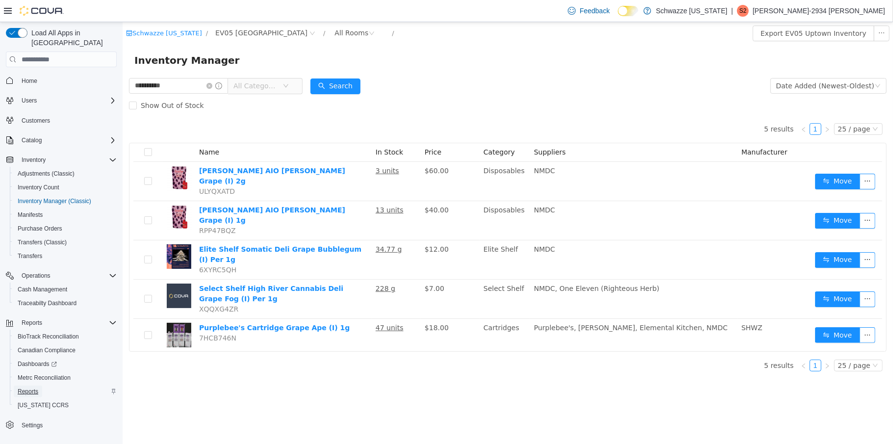
click at [30, 387] on span "Reports" at bounding box center [28, 391] width 21 height 8
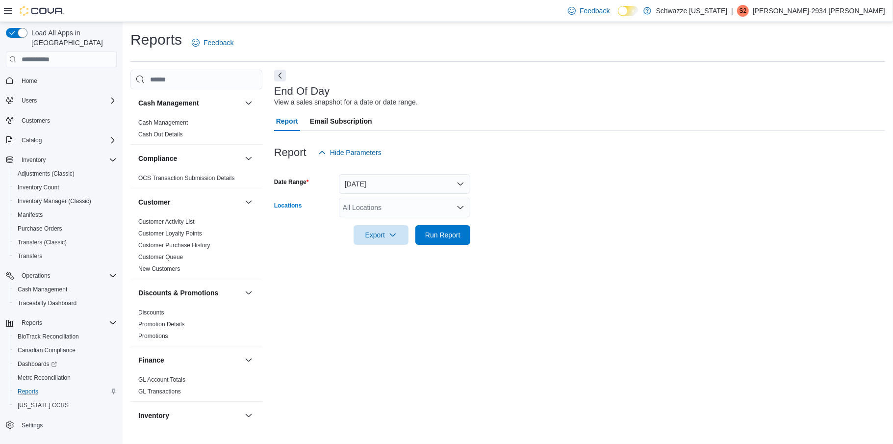
click at [457, 205] on icon "Open list of options" at bounding box center [461, 207] width 8 height 8
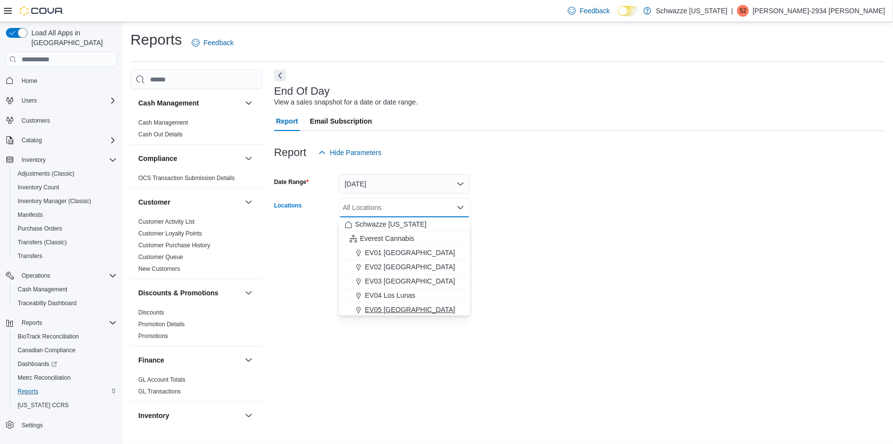
click at [402, 311] on span "EV05 [GEOGRAPHIC_DATA]" at bounding box center [410, 310] width 90 height 10
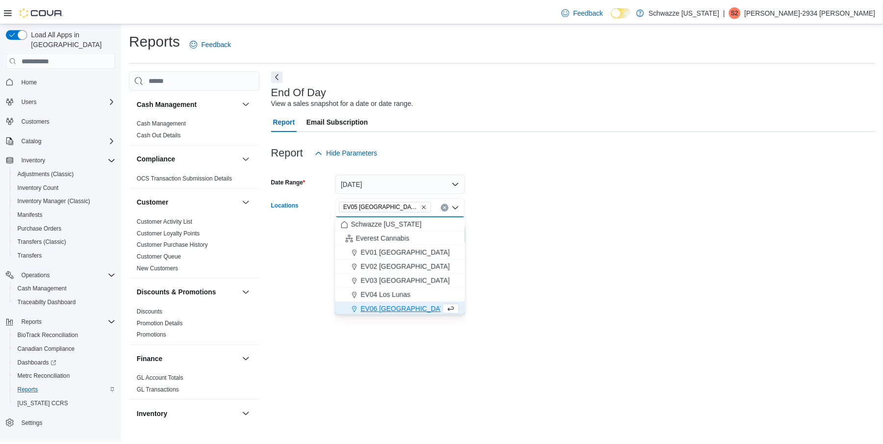
scroll to position [1, 0]
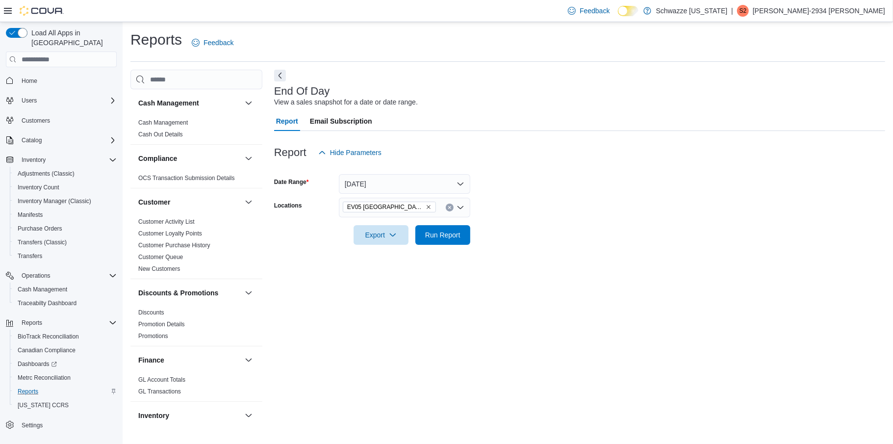
click at [553, 225] on div at bounding box center [579, 221] width 611 height 8
click at [456, 242] on span "Run Report" at bounding box center [442, 235] width 43 height 20
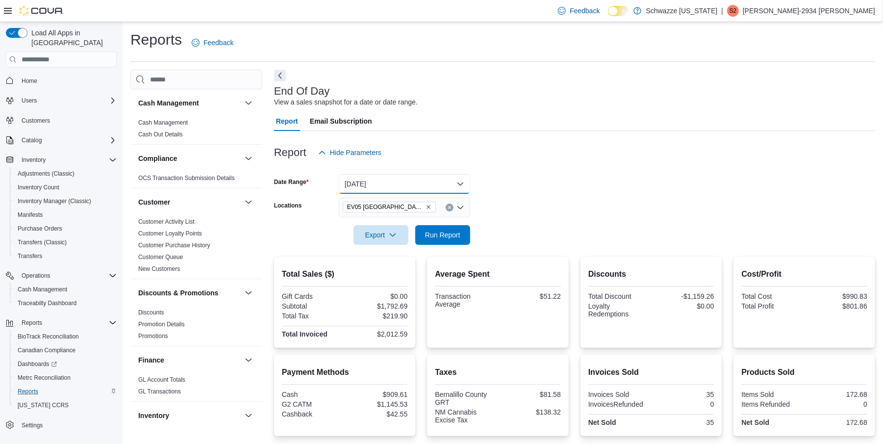
click at [453, 187] on button "[DATE]" at bounding box center [404, 184] width 131 height 20
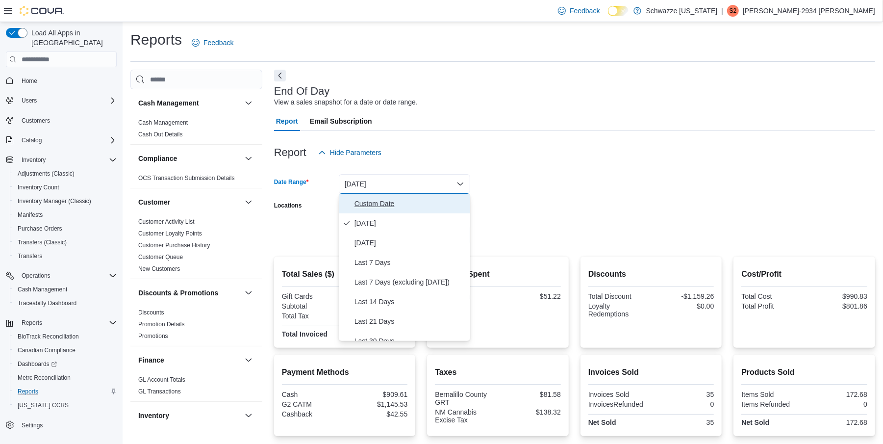
click at [399, 203] on span "Custom Date" at bounding box center [411, 204] width 112 height 12
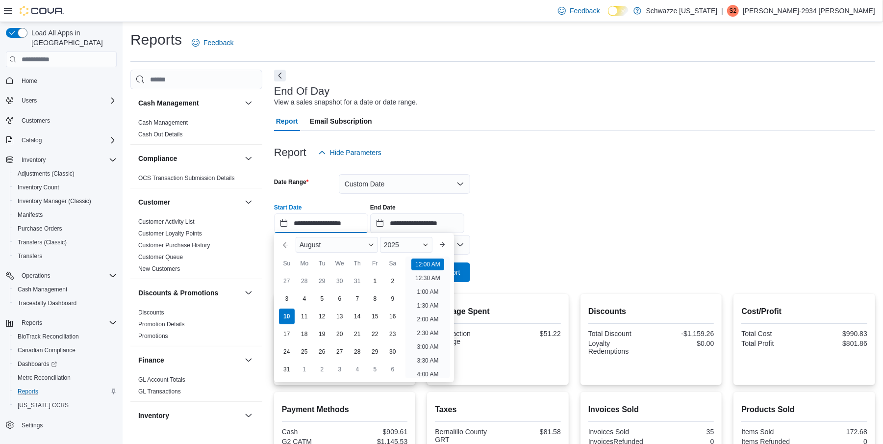
click at [363, 224] on input "**********" at bounding box center [321, 223] width 94 height 20
click at [301, 296] on div "4" at bounding box center [304, 298] width 17 height 17
type input "**********"
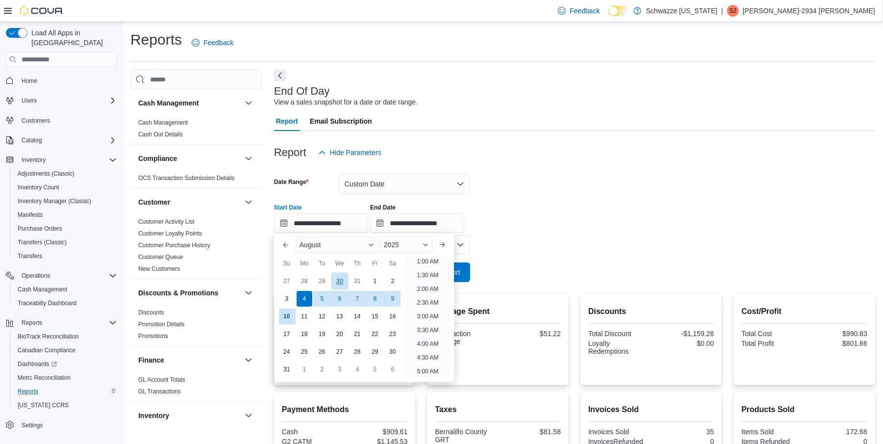
scroll to position [2, 0]
click at [485, 184] on form "**********" at bounding box center [574, 222] width 601 height 120
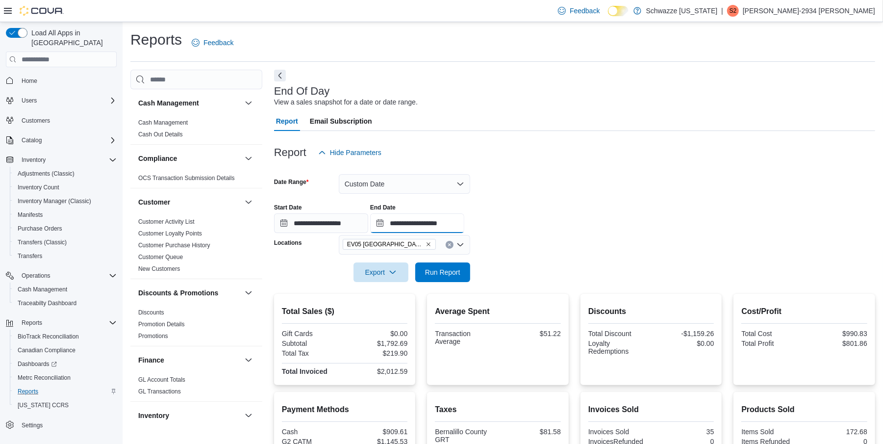
click at [448, 226] on input "**********" at bounding box center [417, 223] width 94 height 20
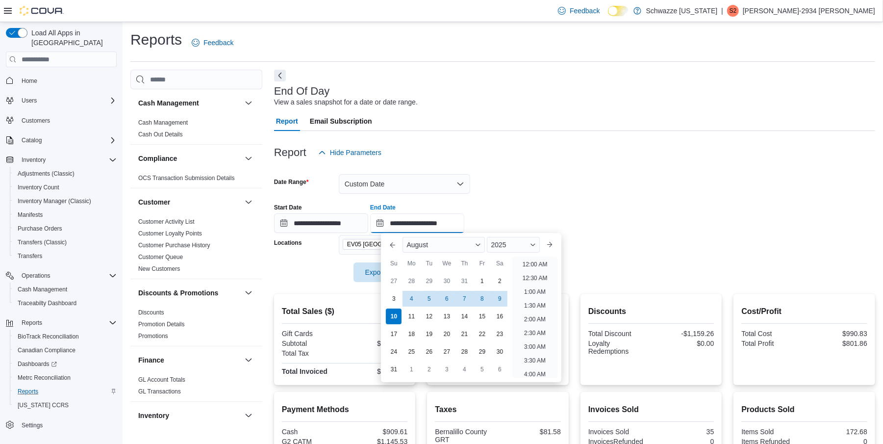
scroll to position [539, 0]
click at [414, 297] on div "4" at bounding box center [411, 298] width 17 height 17
type input "**********"
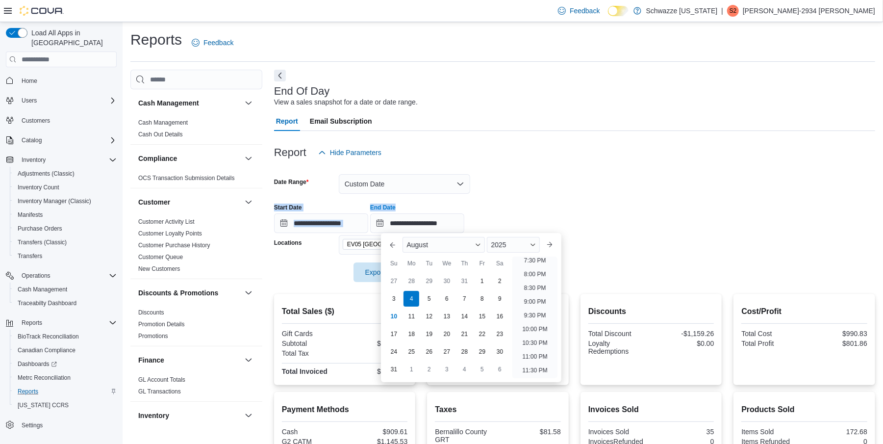
click at [558, 197] on form "**********" at bounding box center [574, 222] width 601 height 120
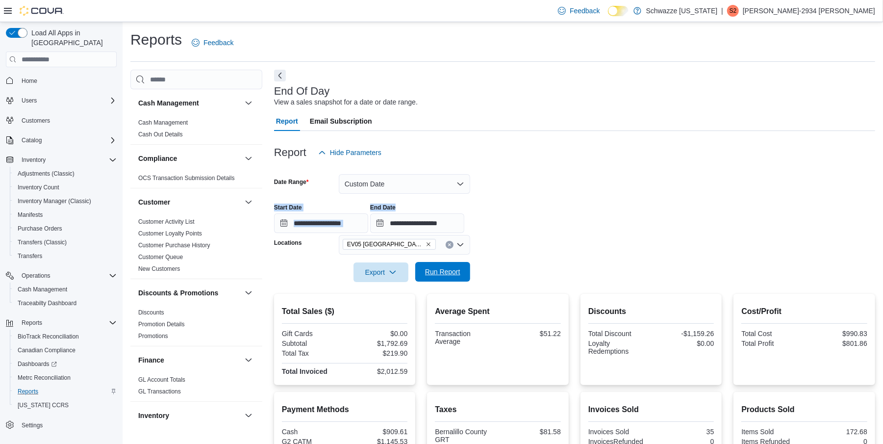
click at [459, 267] on span "Run Report" at bounding box center [442, 272] width 43 height 20
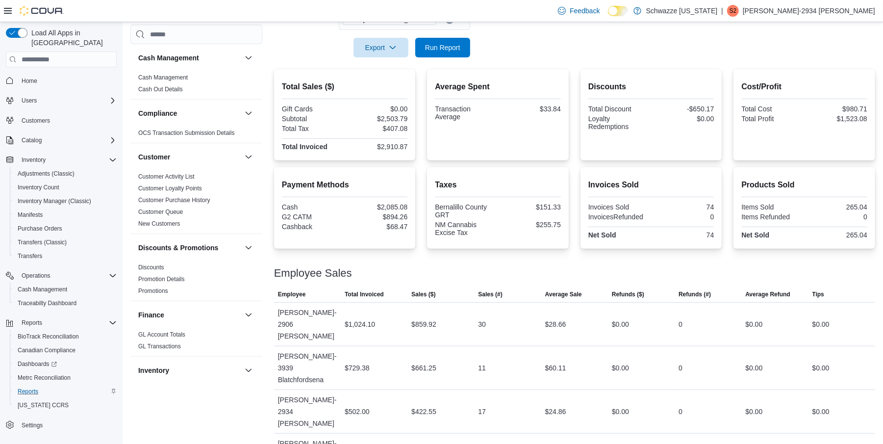
scroll to position [228, 0]
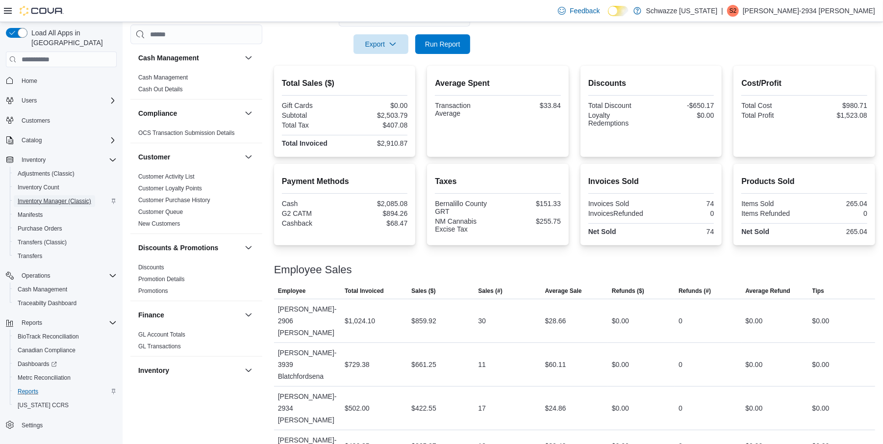
click at [47, 197] on span "Inventory Manager (Classic)" at bounding box center [55, 201] width 74 height 8
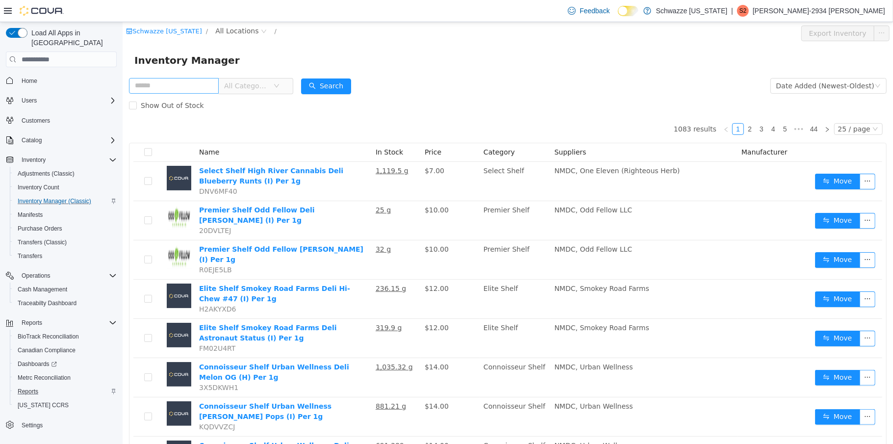
click at [142, 83] on input "text" at bounding box center [173, 86] width 90 height 16
type input "********"
click at [347, 93] on button "Search" at bounding box center [326, 86] width 50 height 16
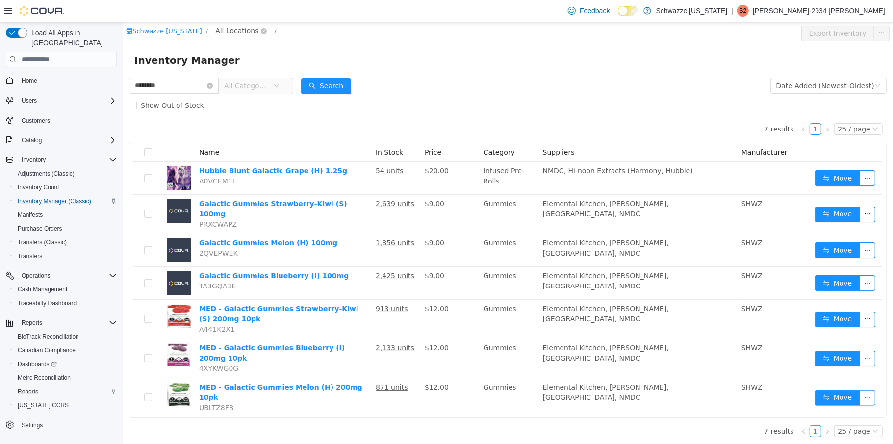
click at [232, 31] on span "All Locations" at bounding box center [236, 30] width 43 height 11
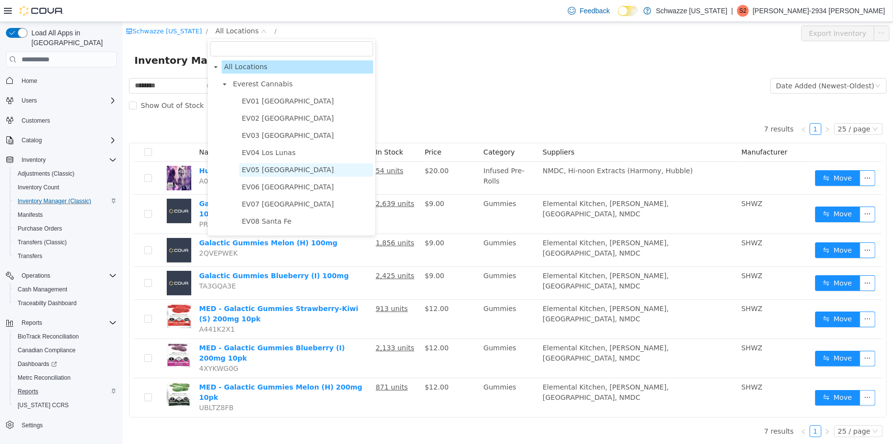
click at [275, 171] on span "EV05 [GEOGRAPHIC_DATA]" at bounding box center [287, 170] width 92 height 8
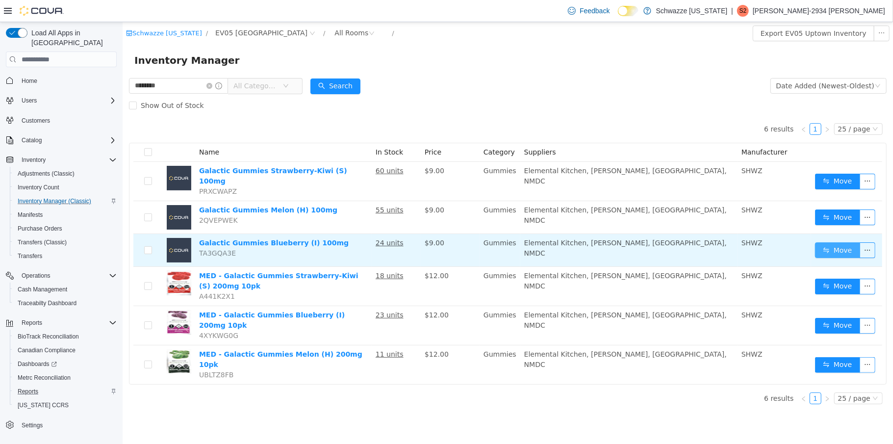
click at [842, 243] on button "Move" at bounding box center [836, 250] width 45 height 16
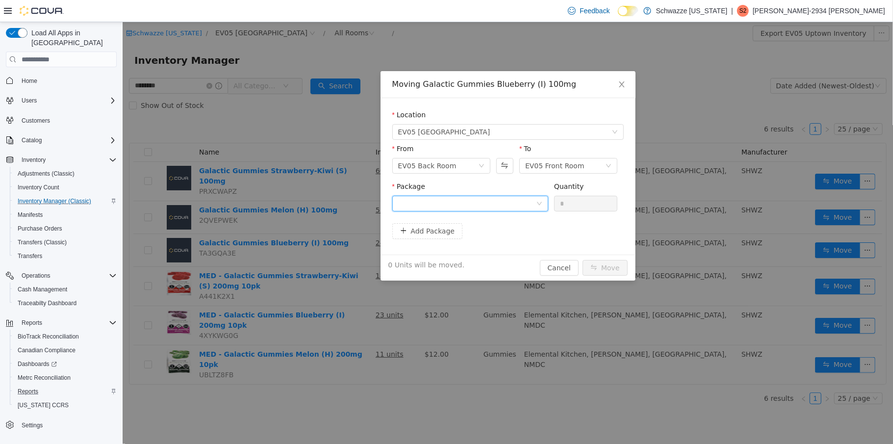
click at [541, 203] on icon "icon: down" at bounding box center [539, 204] width 6 height 6
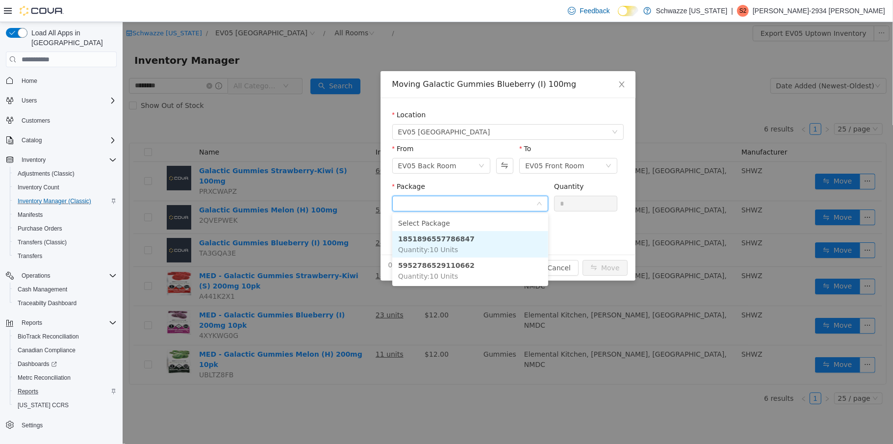
drag, startPoint x: 453, startPoint y: 241, endPoint x: 534, endPoint y: 221, distance: 83.2
click at [455, 240] on strong "1851896557786847" at bounding box center [436, 239] width 76 height 8
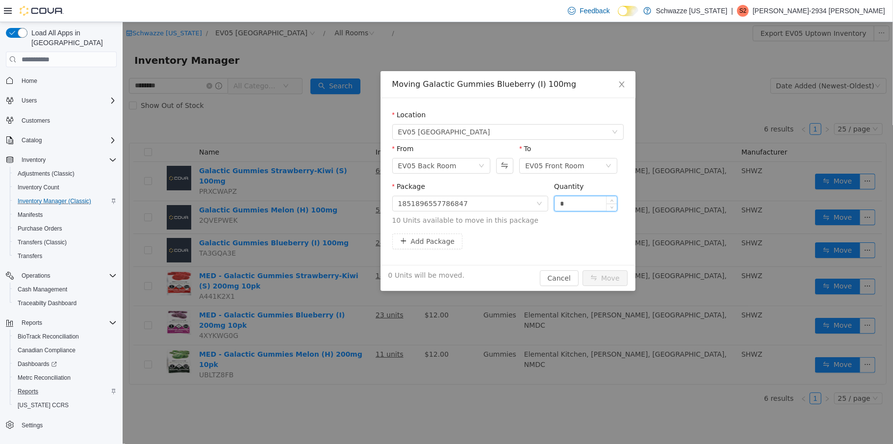
click at [558, 204] on input "*" at bounding box center [585, 203] width 63 height 15
type input "**"
click at [614, 274] on button "Move" at bounding box center [604, 278] width 45 height 16
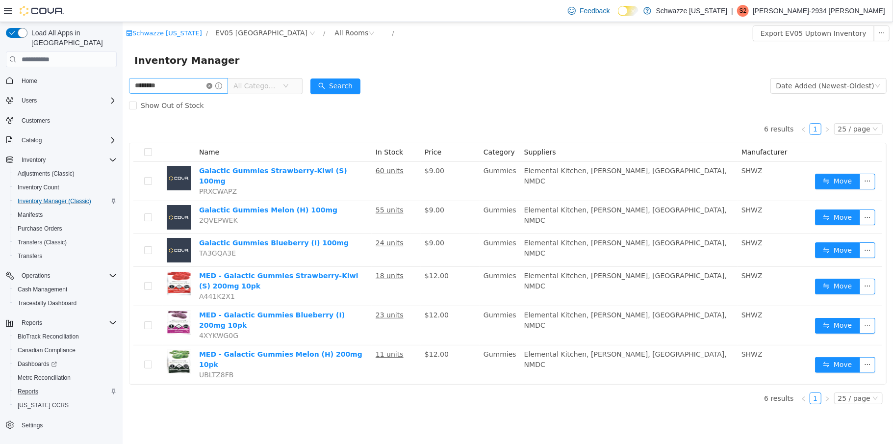
click at [212, 84] on icon "icon: close-circle" at bounding box center [209, 86] width 6 height 6
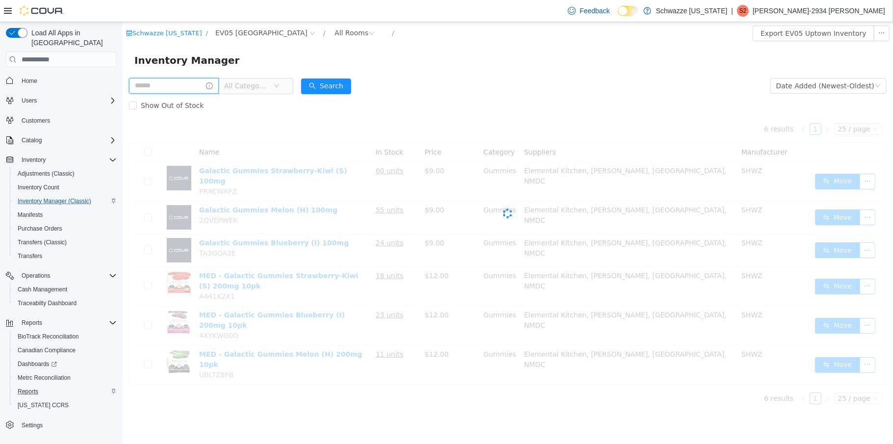
click at [185, 88] on input "text" at bounding box center [173, 86] width 90 height 16
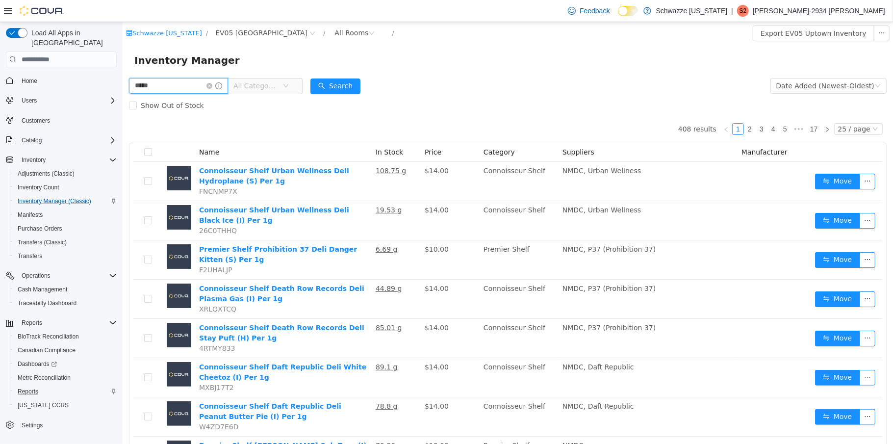
type input "*****"
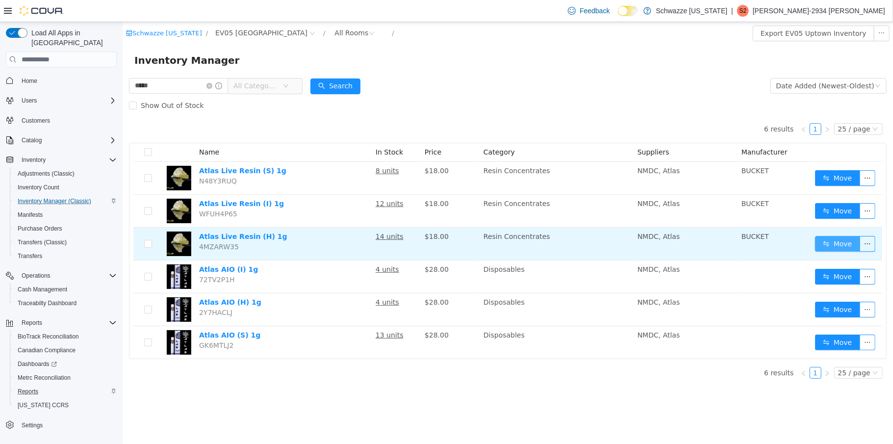
click at [833, 246] on button "Move" at bounding box center [836, 244] width 45 height 16
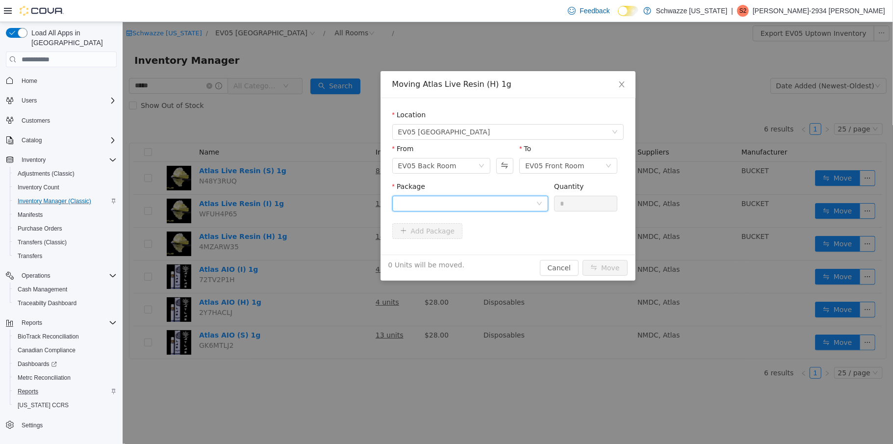
click at [518, 207] on div at bounding box center [467, 203] width 138 height 15
click at [482, 248] on li "1528205823303978 Quantity : 10 Units" at bounding box center [470, 244] width 156 height 26
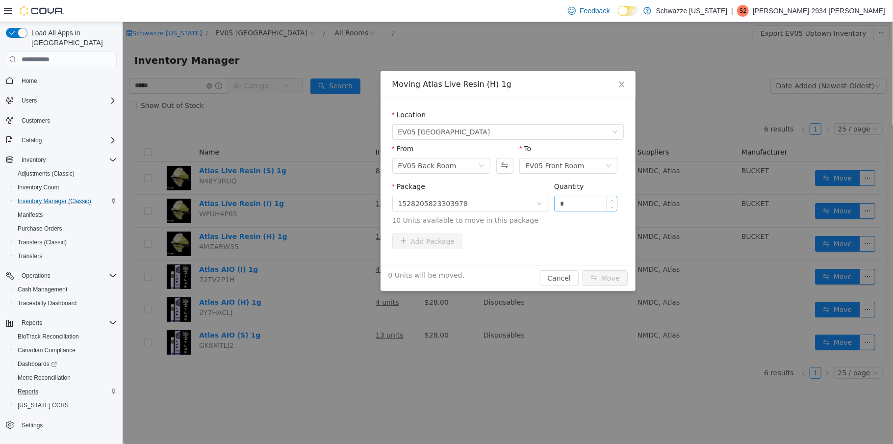
click at [554, 203] on div "*" at bounding box center [586, 204] width 64 height 16
click at [557, 202] on input "*" at bounding box center [585, 203] width 63 height 15
type input "**"
click at [608, 280] on button "Move" at bounding box center [604, 278] width 45 height 16
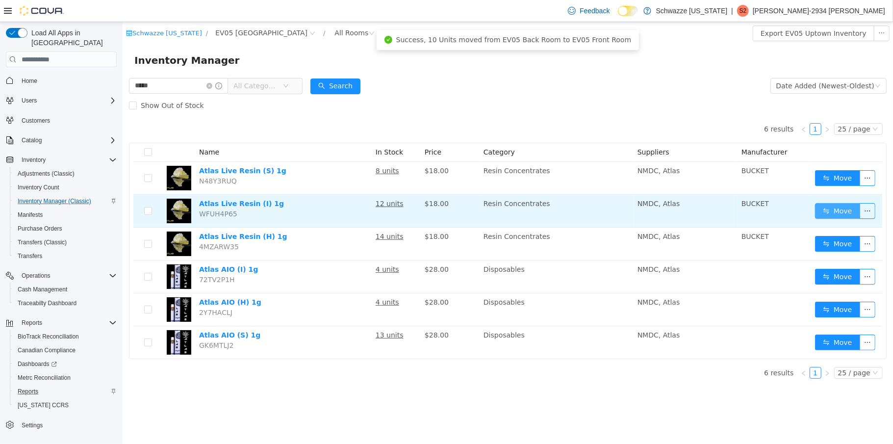
click at [847, 207] on button "Move" at bounding box center [836, 211] width 45 height 16
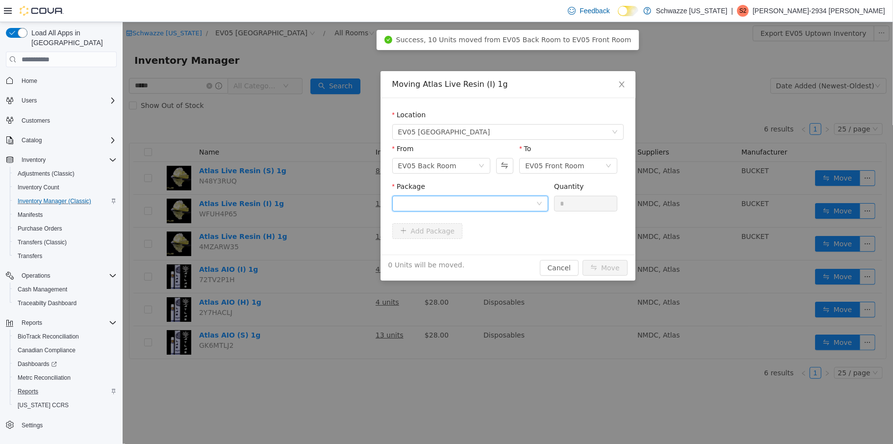
click at [539, 203] on icon "icon: down" at bounding box center [538, 203] width 5 height 3
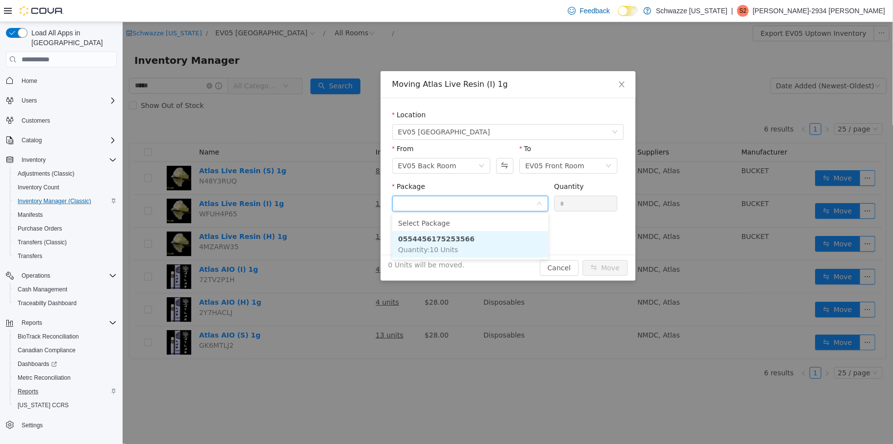
click at [480, 245] on li "0554456175253566 Quantity : 10 Units" at bounding box center [470, 244] width 156 height 26
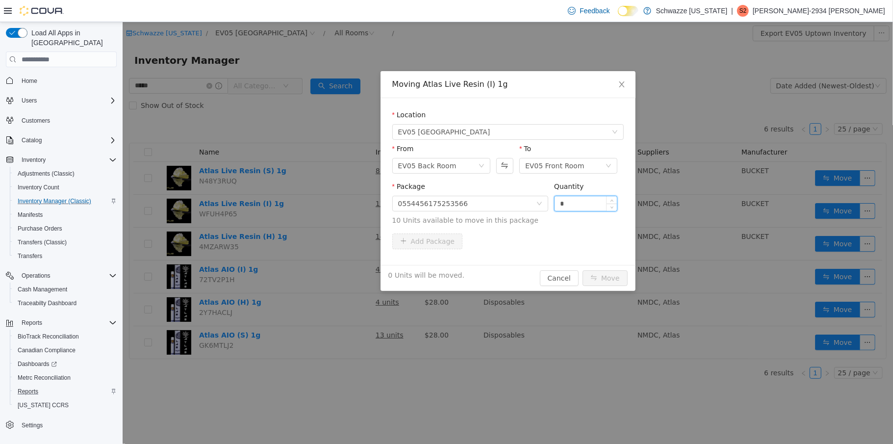
click at [561, 201] on input "*" at bounding box center [585, 203] width 63 height 15
click at [557, 201] on input "*" at bounding box center [585, 203] width 63 height 15
type input "**"
click at [597, 283] on button "Move" at bounding box center [604, 278] width 45 height 16
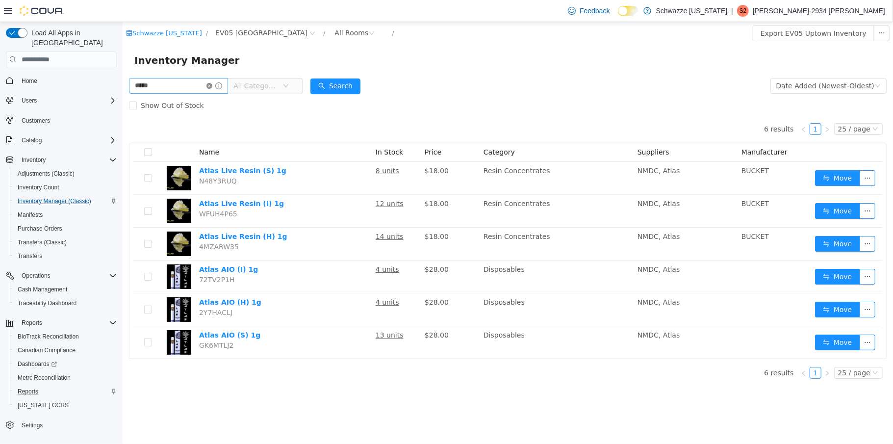
click at [212, 85] on icon "icon: close-circle" at bounding box center [209, 86] width 6 height 6
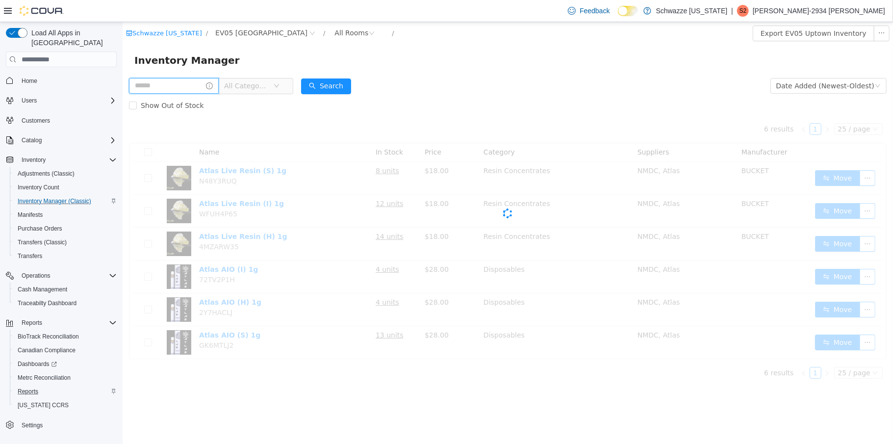
click at [178, 85] on input "text" at bounding box center [173, 86] width 90 height 16
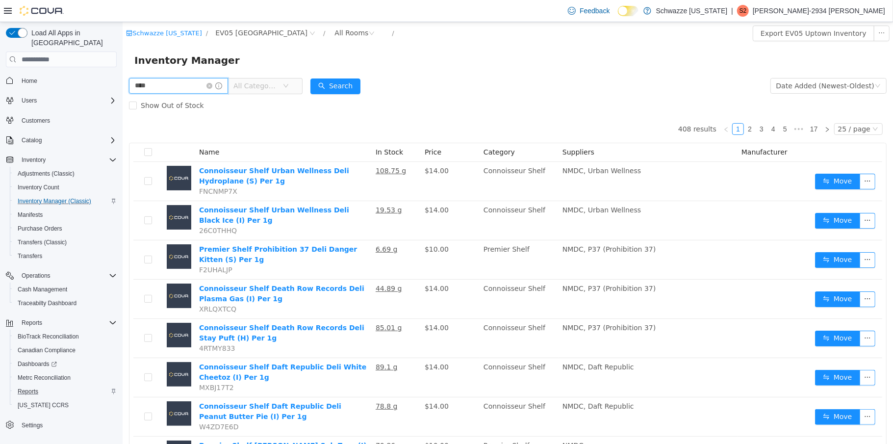
type input "****"
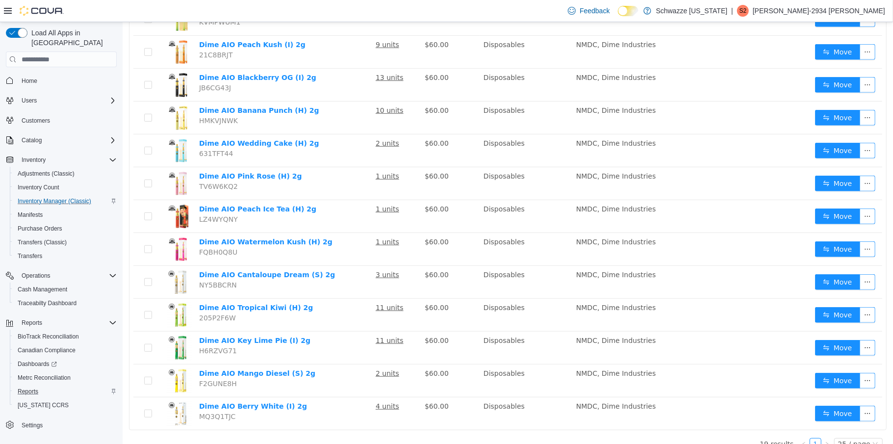
scroll to position [373, 0]
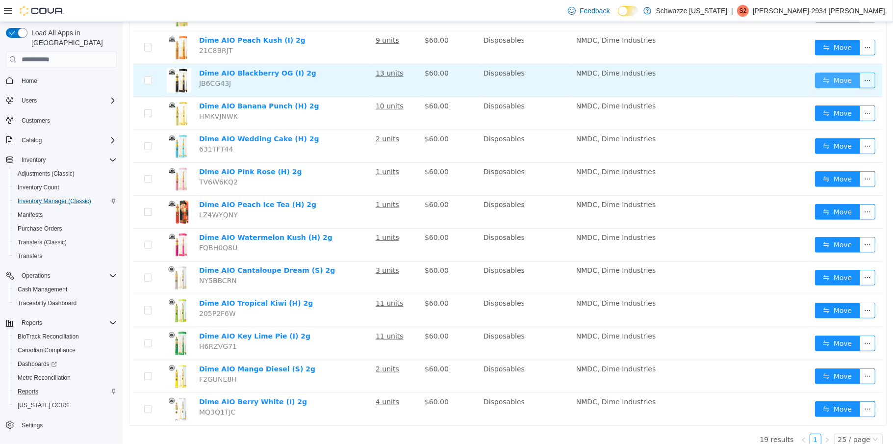
click at [829, 73] on button "Move" at bounding box center [836, 81] width 45 height 16
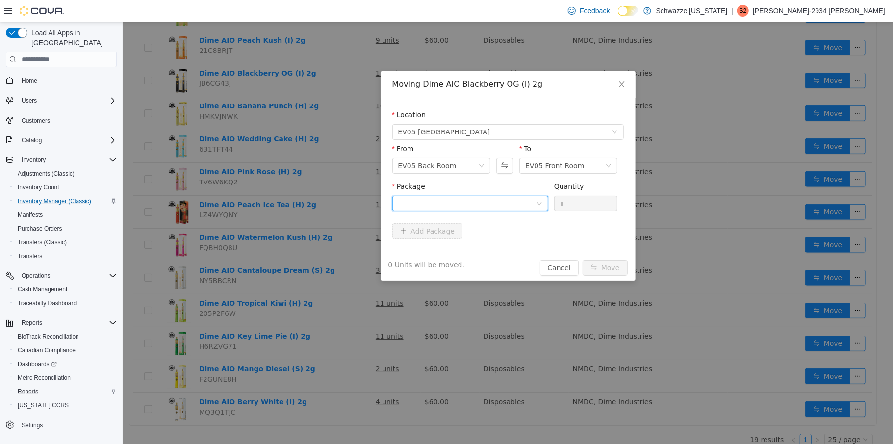
click at [536, 203] on icon "icon: down" at bounding box center [539, 204] width 6 height 6
drag, startPoint x: 449, startPoint y: 240, endPoint x: 475, endPoint y: 236, distance: 26.4
click at [449, 240] on strong "1645171631404705" at bounding box center [436, 239] width 76 height 8
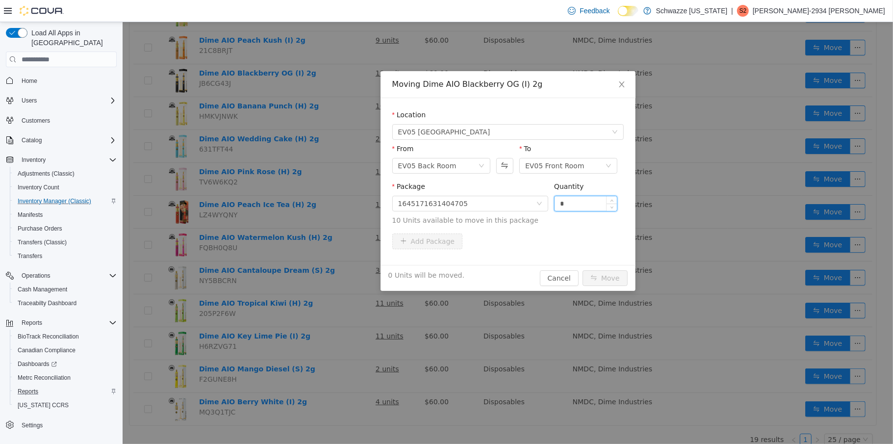
click at [558, 202] on input "*" at bounding box center [585, 203] width 63 height 15
type input "**"
click at [609, 277] on button "Move" at bounding box center [604, 278] width 45 height 16
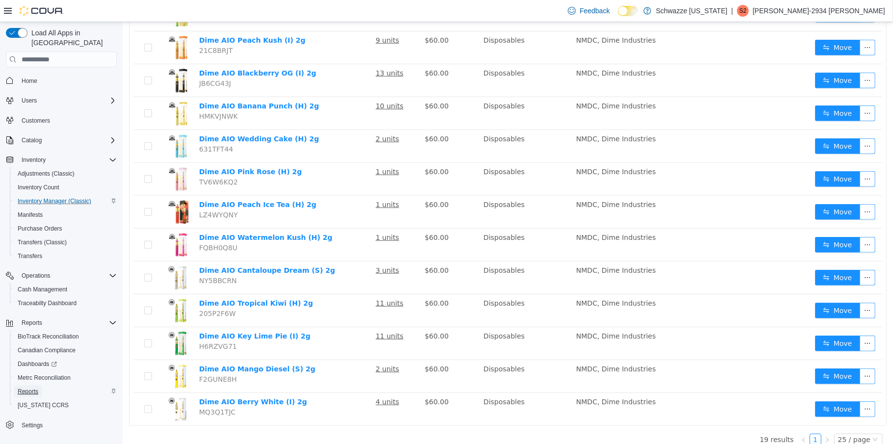
click at [28, 387] on span "Reports" at bounding box center [28, 391] width 21 height 8
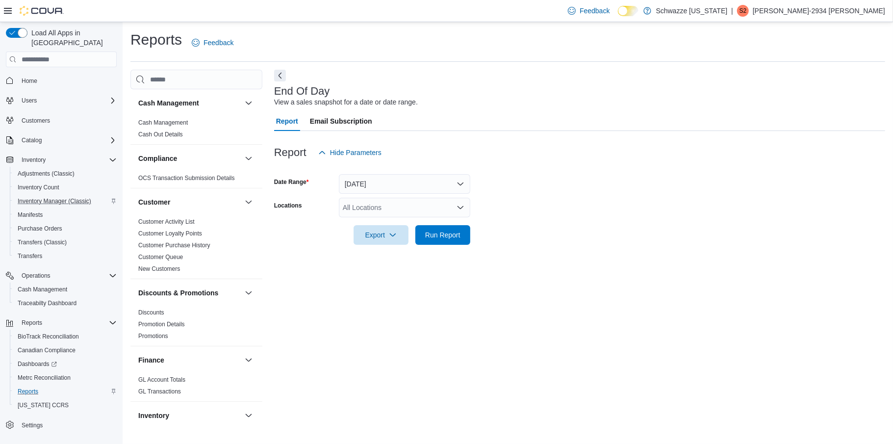
click at [460, 205] on icon "Open list of options" at bounding box center [461, 207] width 8 height 8
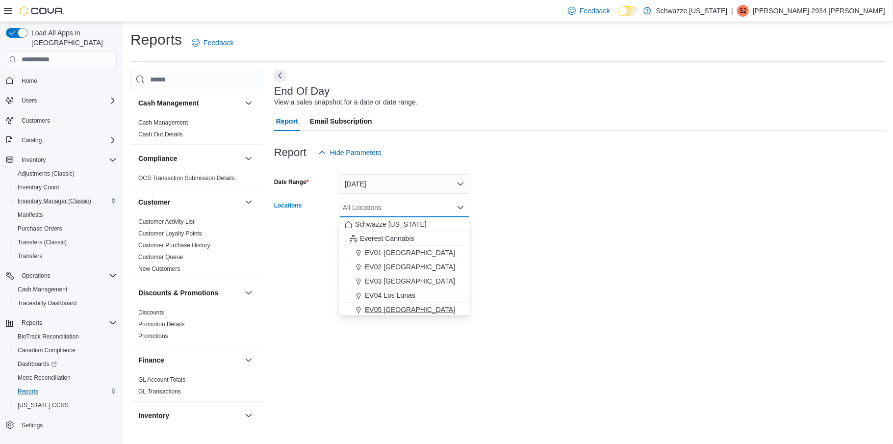
click at [394, 308] on span "EV05 [GEOGRAPHIC_DATA]" at bounding box center [410, 310] width 90 height 10
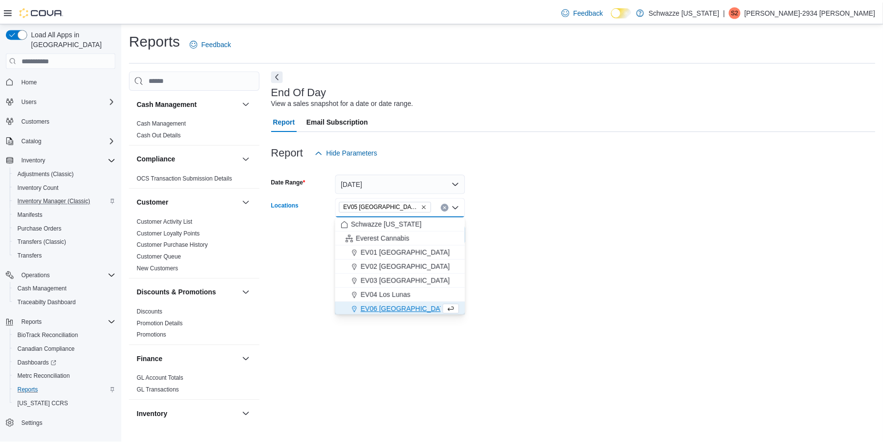
scroll to position [1, 0]
click at [520, 275] on div "End Of Day View a sales snapshot for a date or date range. Report Email Subscri…" at bounding box center [579, 246] width 611 height 353
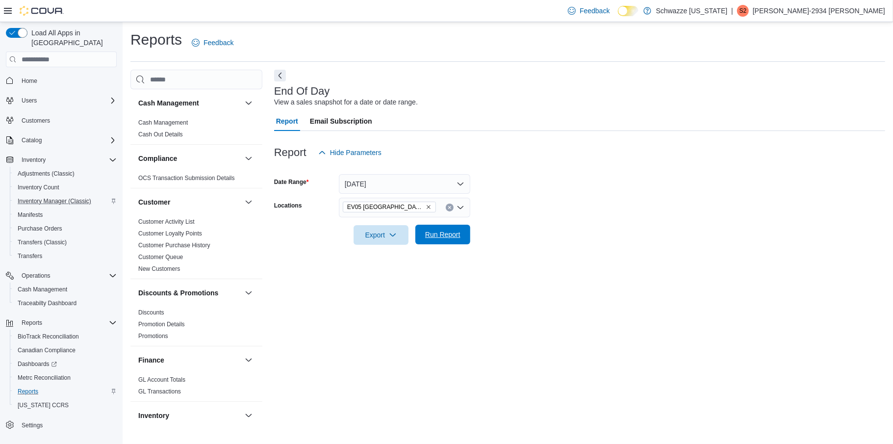
click at [440, 237] on span "Run Report" at bounding box center [442, 234] width 35 height 10
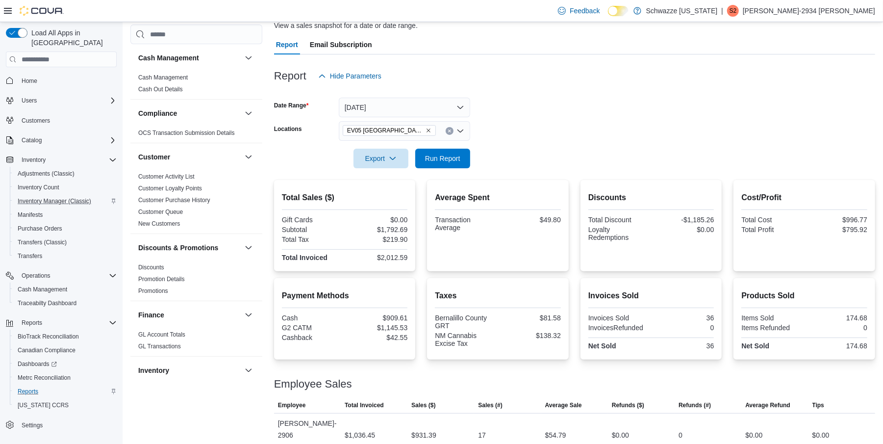
scroll to position [171, 0]
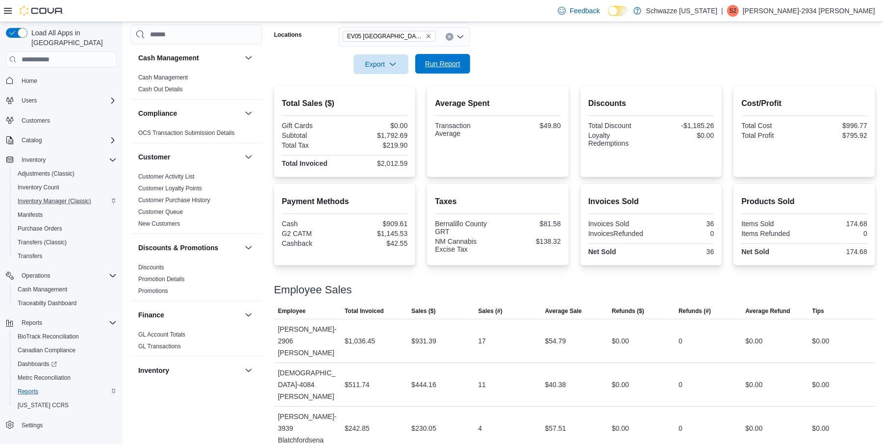
click at [428, 61] on span "Run Report" at bounding box center [442, 64] width 35 height 10
click at [428, 60] on span "Run Report" at bounding box center [442, 64] width 35 height 10
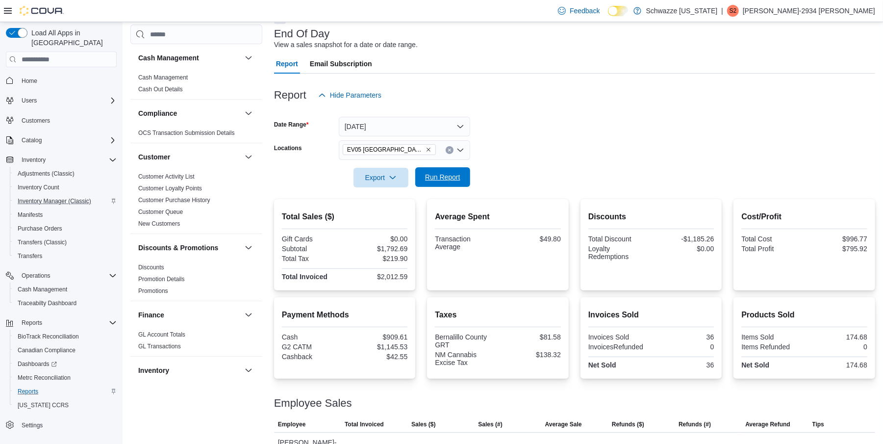
scroll to position [56, 0]
click at [451, 182] on span "Run Report" at bounding box center [442, 179] width 35 height 10
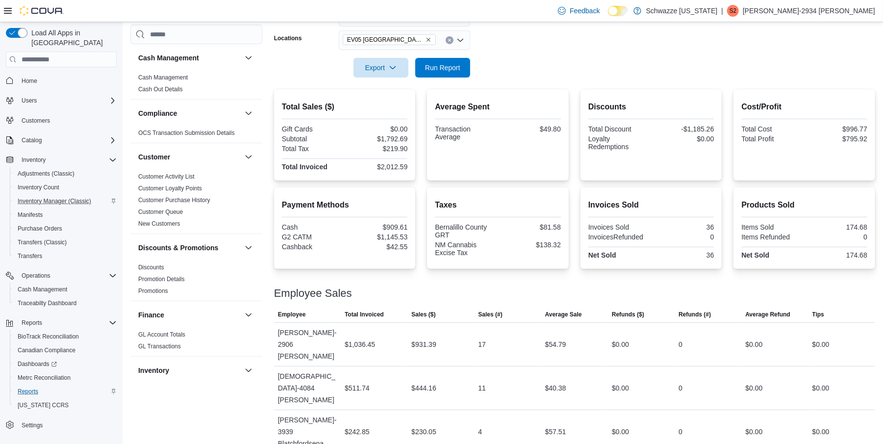
scroll to position [171, 0]
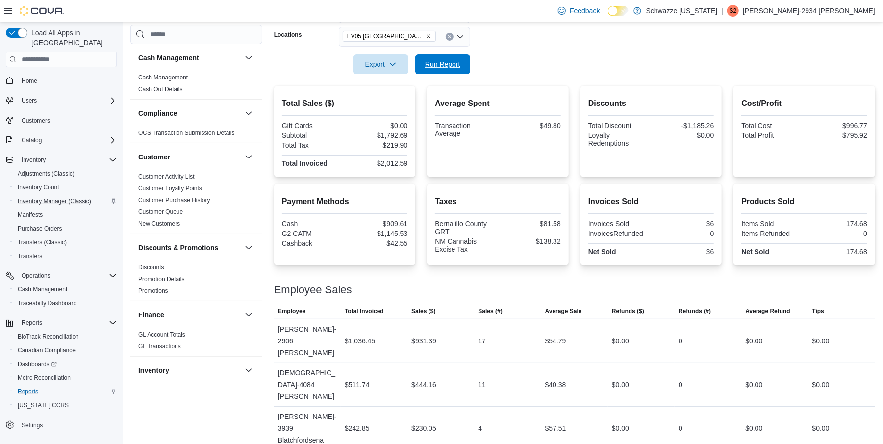
drag, startPoint x: 452, startPoint y: 60, endPoint x: 456, endPoint y: 99, distance: 38.9
click at [452, 60] on span "Run Report" at bounding box center [442, 64] width 35 height 10
